Goal: Information Seeking & Learning: Check status

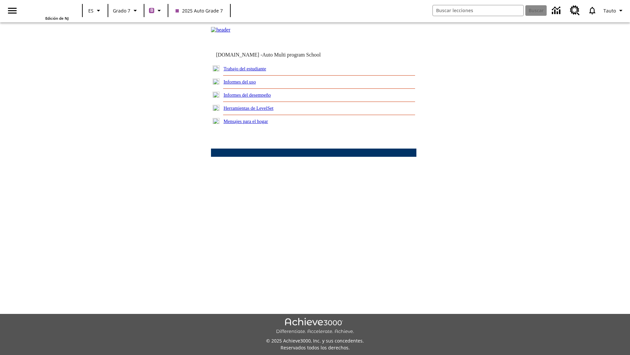
click at [256, 98] on link "Informes del desempeño" at bounding box center [247, 94] width 47 height 5
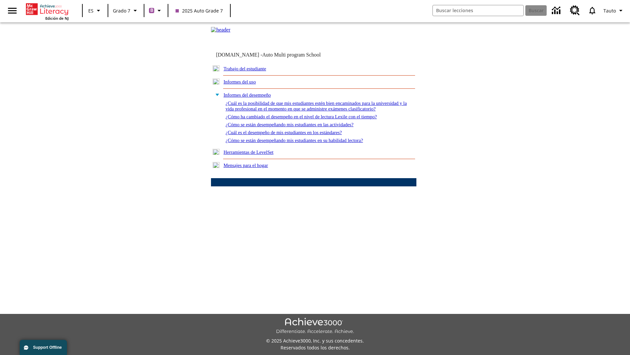
click at [306, 143] on link "¿Cómo se están desempeñando mis estudiantes en su habilidad lectora?" at bounding box center [295, 140] width 138 height 5
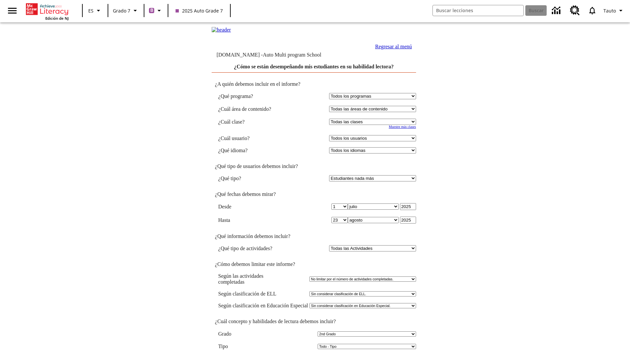
select select "2"
select select "2349292"
